Goal: Task Accomplishment & Management: Use online tool/utility

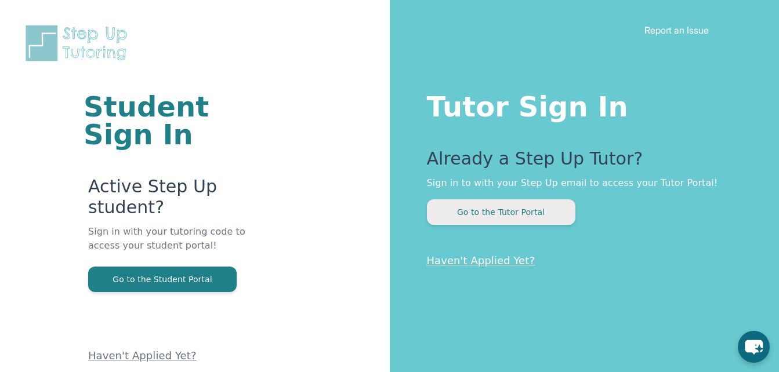
click at [509, 213] on button "Go to the Tutor Portal" at bounding box center [501, 213] width 148 height 26
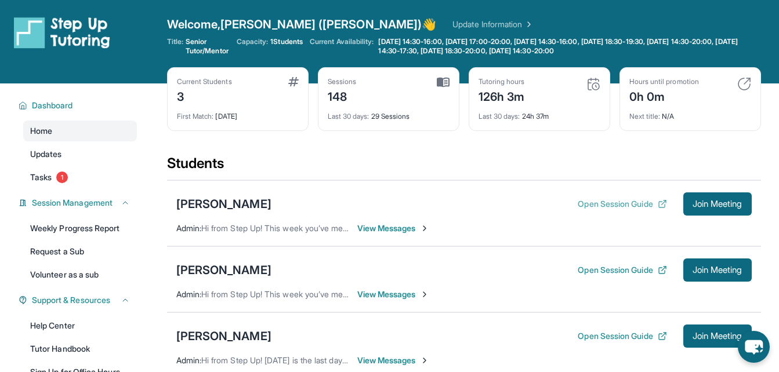
click at [641, 201] on button "Open Session Guide" at bounding box center [622, 204] width 89 height 12
click at [719, 274] on span "Join Meeting" at bounding box center [718, 270] width 50 height 7
click at [211, 272] on div "[PERSON_NAME]" at bounding box center [223, 270] width 95 height 16
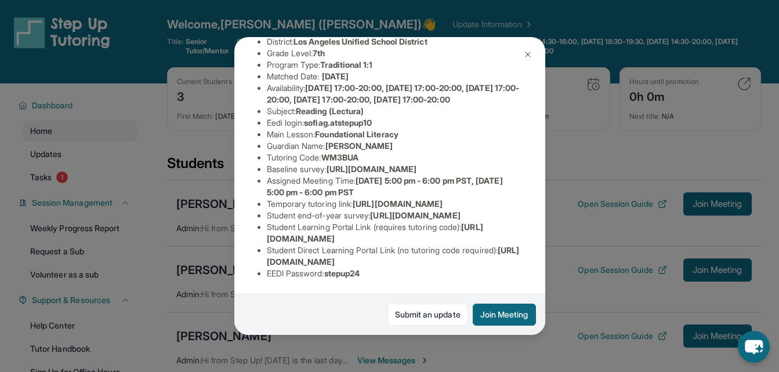
scroll to position [254, 0]
click at [596, 139] on div "Sofia Godinez Guardian: Luz Godinez Student Information https://student-portal.…" at bounding box center [389, 186] width 779 height 372
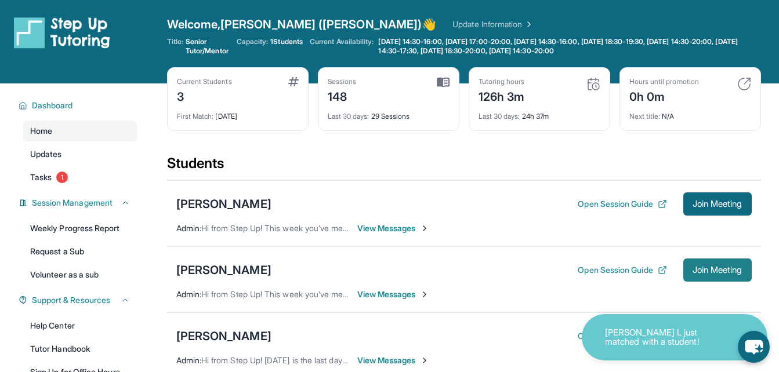
click at [732, 267] on span "Join Meeting" at bounding box center [718, 270] width 50 height 7
